Goal: Task Accomplishment & Management: Manage account settings

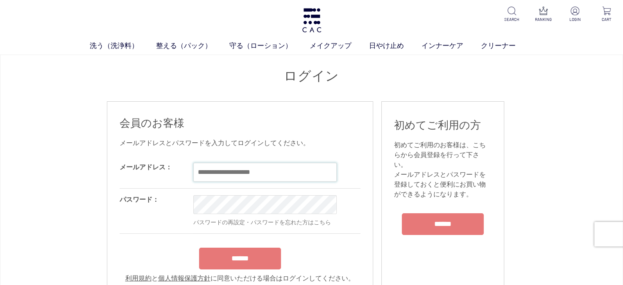
click at [243, 172] on input "email" at bounding box center [264, 172] width 143 height 19
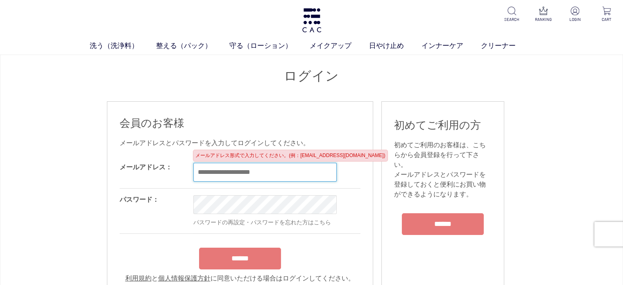
type input "**********"
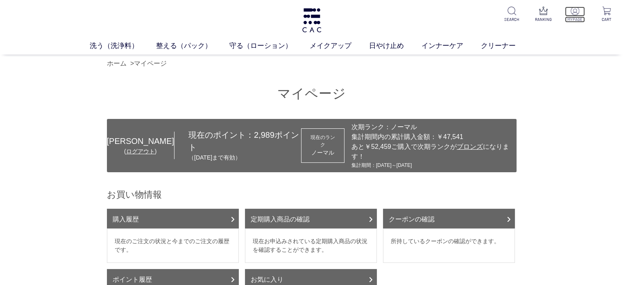
click at [575, 19] on p "MYPAGE" at bounding box center [575, 19] width 20 height 6
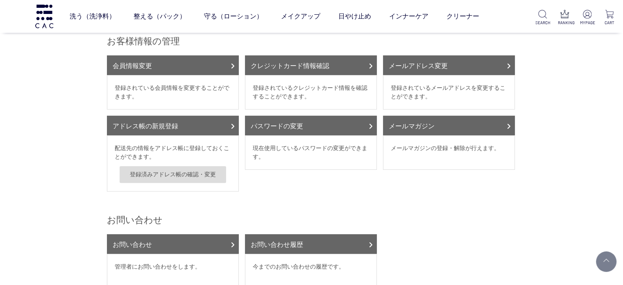
scroll to position [227, 0]
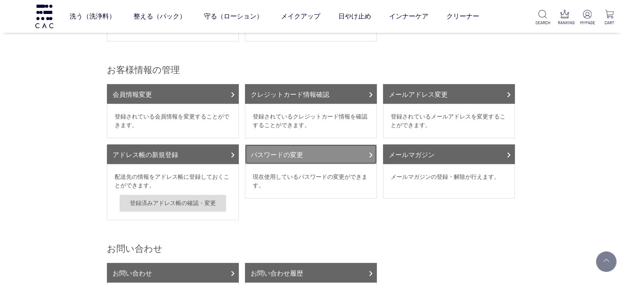
click at [311, 144] on link "パスワードの変更" at bounding box center [311, 154] width 132 height 20
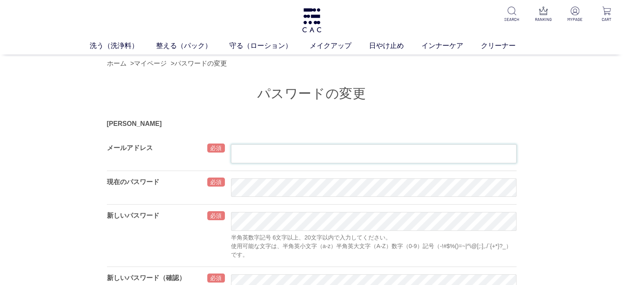
click at [255, 157] on input "text" at bounding box center [374, 153] width 286 height 19
type input "**********"
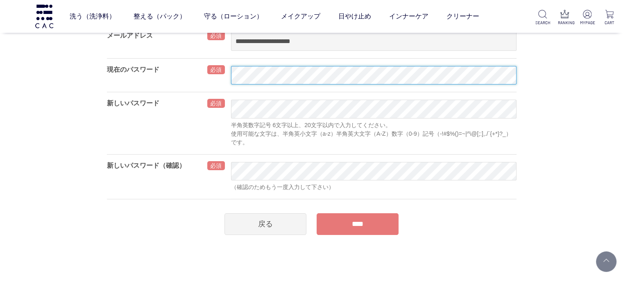
scroll to position [59, 0]
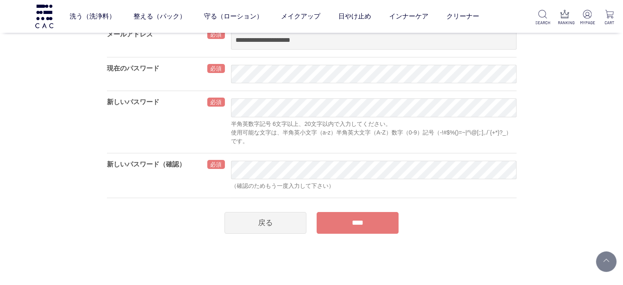
drag, startPoint x: 230, startPoint y: 112, endPoint x: 533, endPoint y: 191, distance: 312.4
click at [533, 191] on div "**********" at bounding box center [311, 96] width 623 height 275
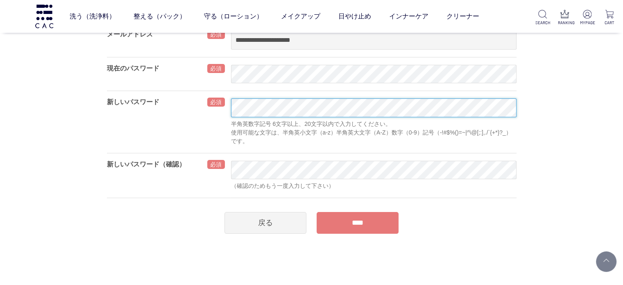
click at [230, 109] on div "新しいパスワード 半角英数字記号 6文字以上、20文字以内で入力してください。 使用可能な文字は、半角英小文字（a-z）半角英大文字（A-Z）数字（0-9）記…" at bounding box center [312, 122] width 410 height 62
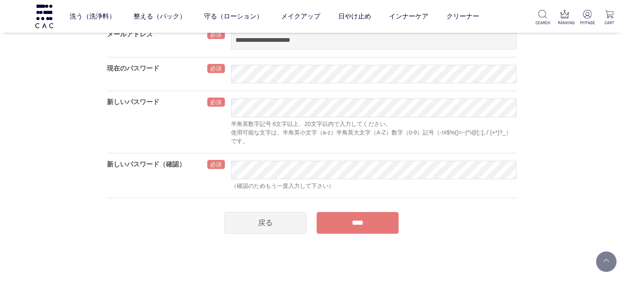
click at [480, 182] on div "（確認のためもう一度入力して下さい）" at bounding box center [374, 186] width 286 height 9
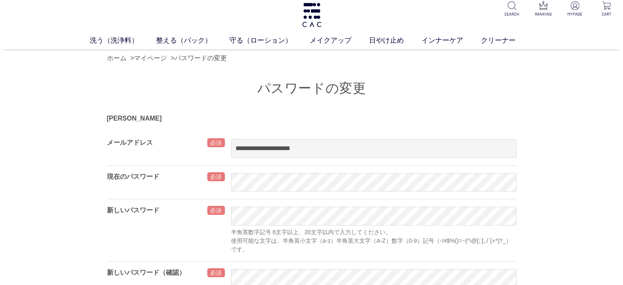
scroll to position [0, 0]
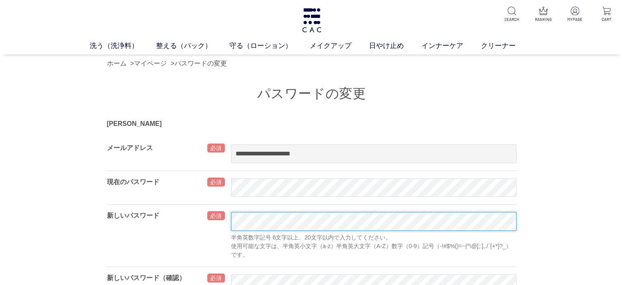
click at [199, 221] on div "新しいパスワード 半角英数字記号 6文字以上、20文字以内で入力してください。 使用可能な文字は、半角英小文字（a-z）半角英大文字（A-Z）数字（0-9）記…" at bounding box center [312, 235] width 410 height 62
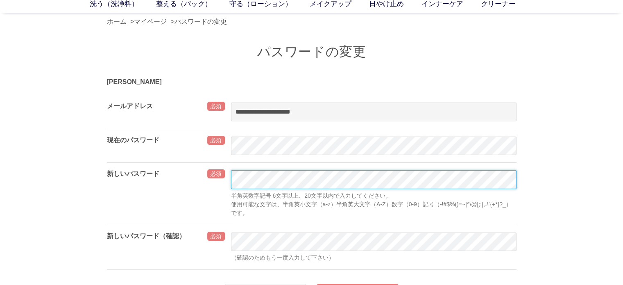
scroll to position [46, 0]
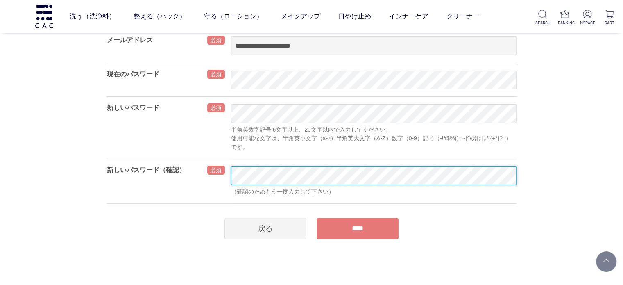
scroll to position [70, 0]
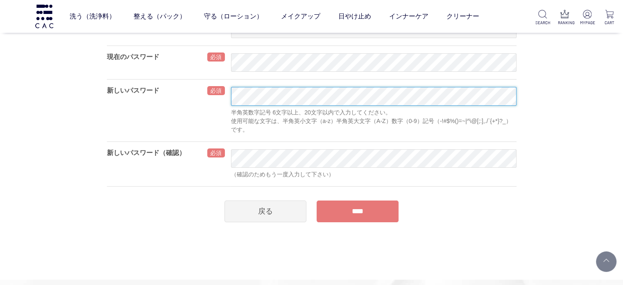
click at [227, 94] on div "新しいパスワード 半角英数字記号 6文字以上、20文字以内で入力してください。 使用可能な文字は、半角英小文字（a-z）半角英大文字（A-Z）数字（0-9）記…" at bounding box center [312, 110] width 410 height 62
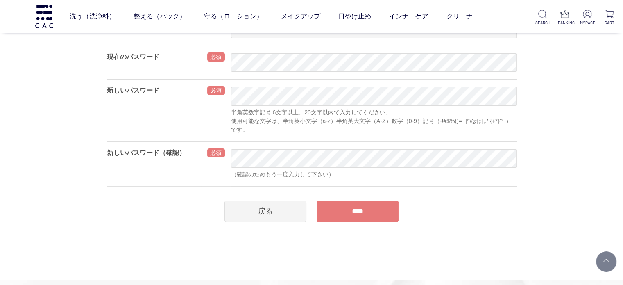
drag, startPoint x: 230, startPoint y: 93, endPoint x: 510, endPoint y: 169, distance: 289.6
click at [510, 169] on div "（確認のためもう一度入力して下さい）" at bounding box center [374, 164] width 286 height 45
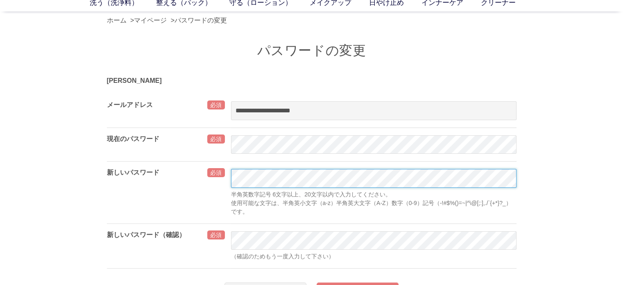
scroll to position [54, 0]
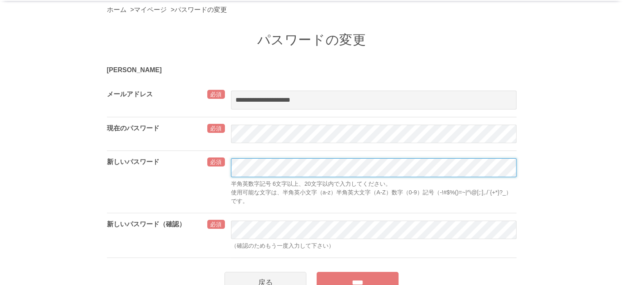
click at [229, 167] on div "新しいパスワード 半角英数字記号 6文字以上、20文字以内で入力してください。 使用可能な文字は、半角英小文字（a-z）半角英大文字（A-Z）数字（0-9）記…" at bounding box center [312, 181] width 410 height 62
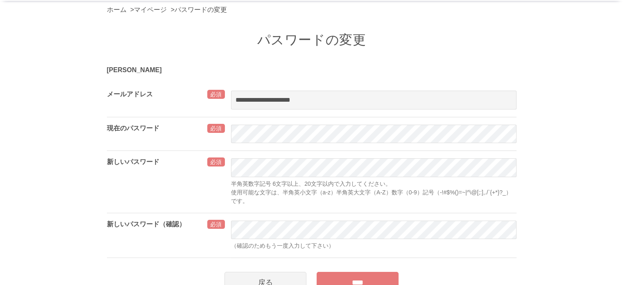
drag, startPoint x: 230, startPoint y: 167, endPoint x: 564, endPoint y: 242, distance: 342.3
click at [564, 242] on div "**********" at bounding box center [311, 156] width 623 height 275
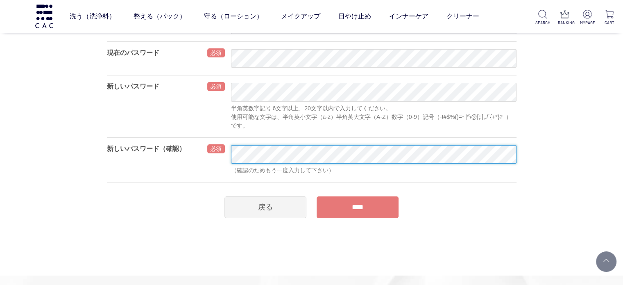
scroll to position [76, 0]
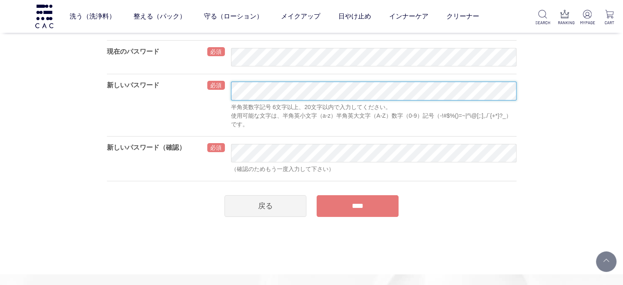
click at [229, 93] on div "新しいパスワード 半角英数字記号 6文字以上、20文字以内で入力してください。 使用可能な文字は、半角英小文字（a-z）半角英大文字（A-Z）数字（0-9）記…" at bounding box center [312, 105] width 410 height 62
click at [227, 92] on div "新しいパスワード 半角英数字記号 6文字以上、20文字以内で入力してください。 使用可能な文字は、半角英小文字（a-z）半角英大文字（A-Z）数字（0-9）記…" at bounding box center [312, 105] width 410 height 62
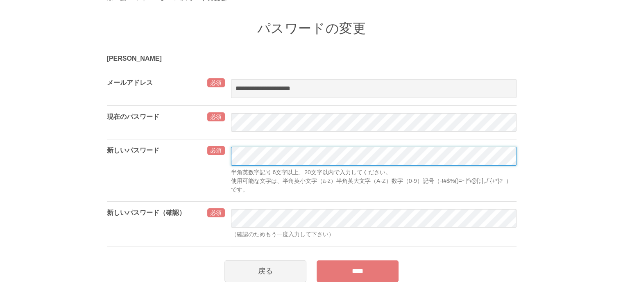
scroll to position [66, 0]
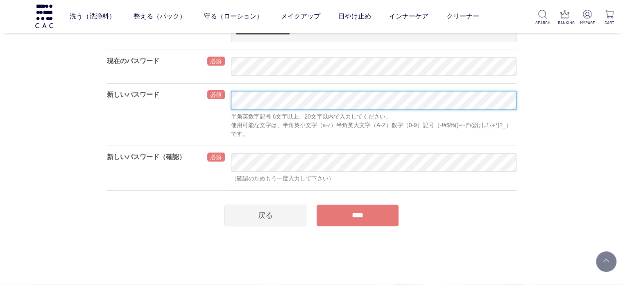
click at [230, 100] on div "新しいパスワード 半角英数字記号 6文字以上、20文字以内で入力してください。 使用可能な文字は、半角英小文字（a-z）半角英大文字（A-Z）数字（0-9）記…" at bounding box center [312, 114] width 410 height 62
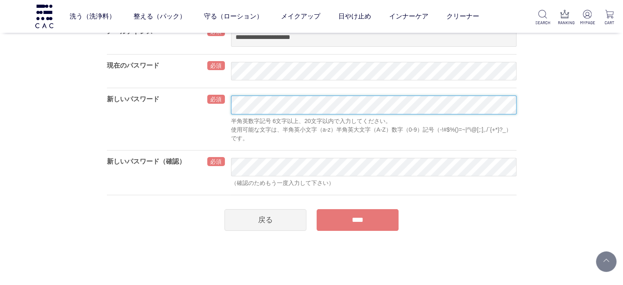
scroll to position [61, 0]
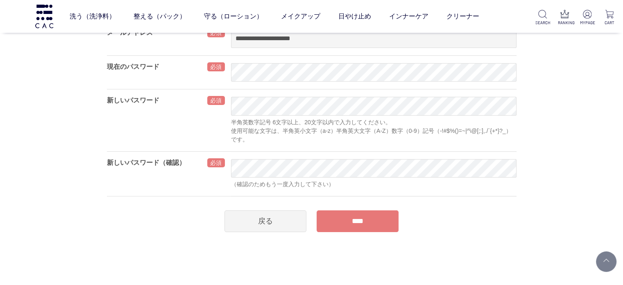
click at [382, 150] on div "半角英数字記号 6文字以上、20文字以内で入力してください。 使用可能な文字は、半角英小文字（a-z）半角英大文字（A-Z）数字（0-9）記号（-!#$%()…" at bounding box center [374, 120] width 286 height 62
click at [366, 139] on div "半角英数字記号 6文字以上、20文字以内で入力してください。 使用可能な文字は、半角英小文字（a-z）半角英大文字（A-Z）数字（0-9）記号（-!#$%()…" at bounding box center [374, 131] width 286 height 26
drag, startPoint x: 495, startPoint y: 214, endPoint x: 479, endPoint y: 203, distance: 19.4
click at [495, 213] on div "戻る ****" at bounding box center [312, 219] width 410 height 26
drag, startPoint x: 113, startPoint y: 216, endPoint x: 148, endPoint y: 197, distance: 39.2
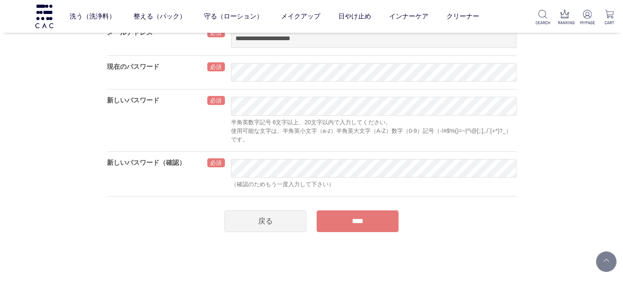
click at [114, 216] on div "戻る ****" at bounding box center [312, 219] width 410 height 26
